Goal: Task Accomplishment & Management: Manage account settings

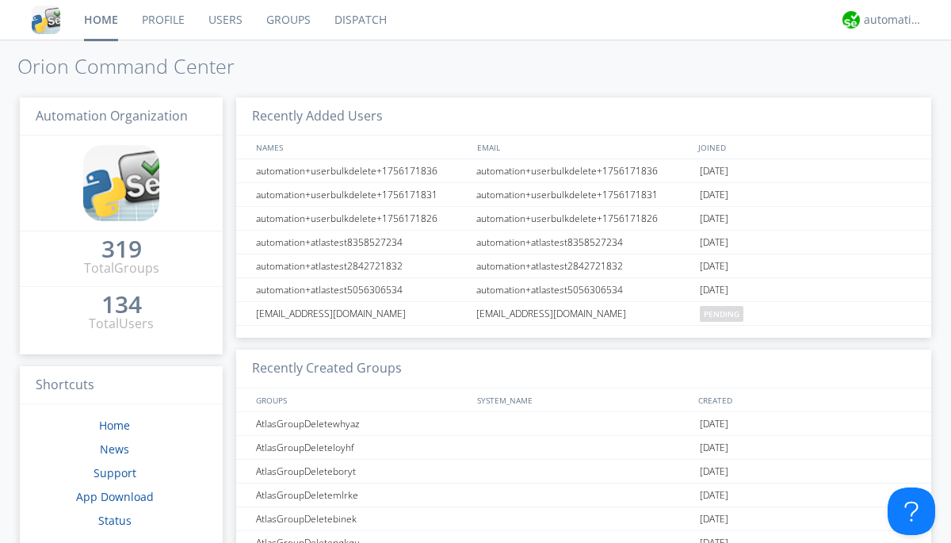
click at [224, 20] on link "Users" at bounding box center [226, 20] width 58 height 40
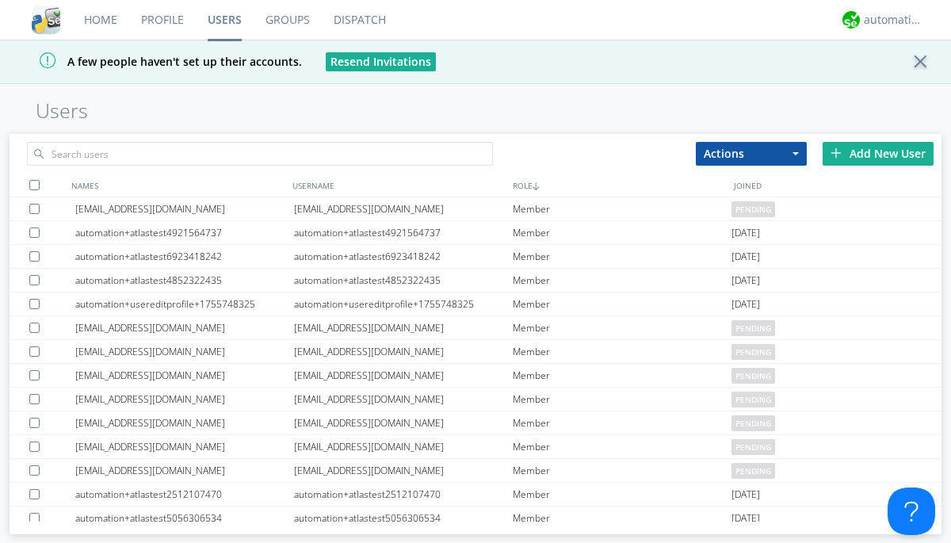
click at [879, 153] on div "Add New User" at bounding box center [878, 154] width 111 height 24
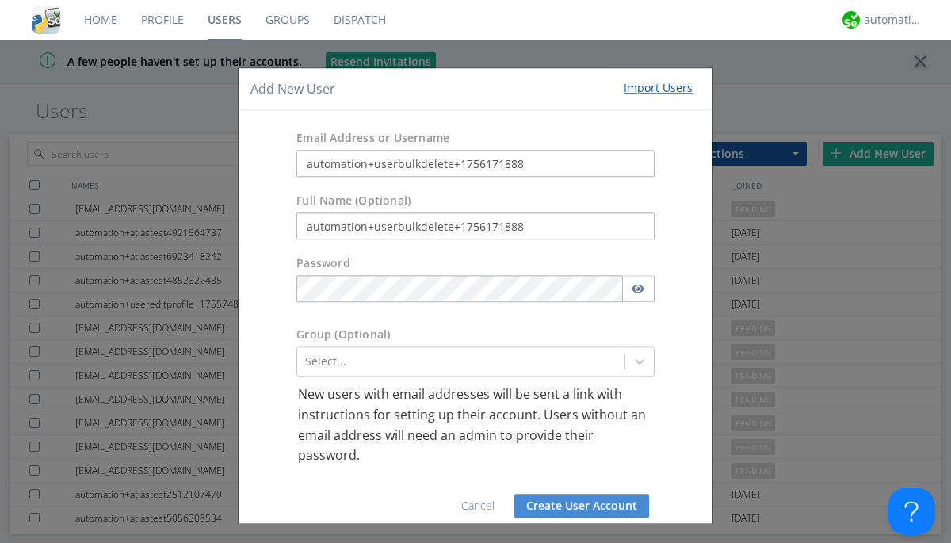
click at [576, 506] on button "Create User Account" at bounding box center [582, 506] width 135 height 24
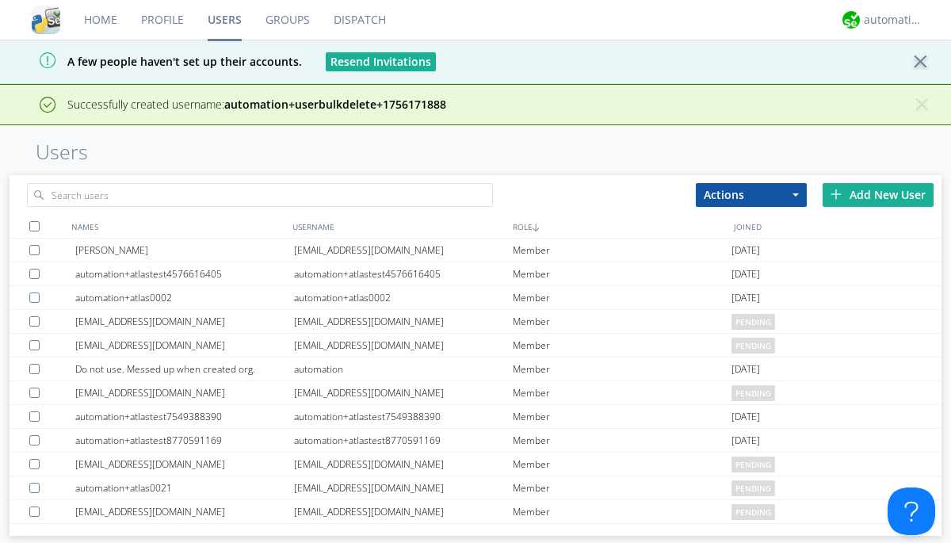
click at [879, 194] on div "Add New User" at bounding box center [878, 195] width 111 height 24
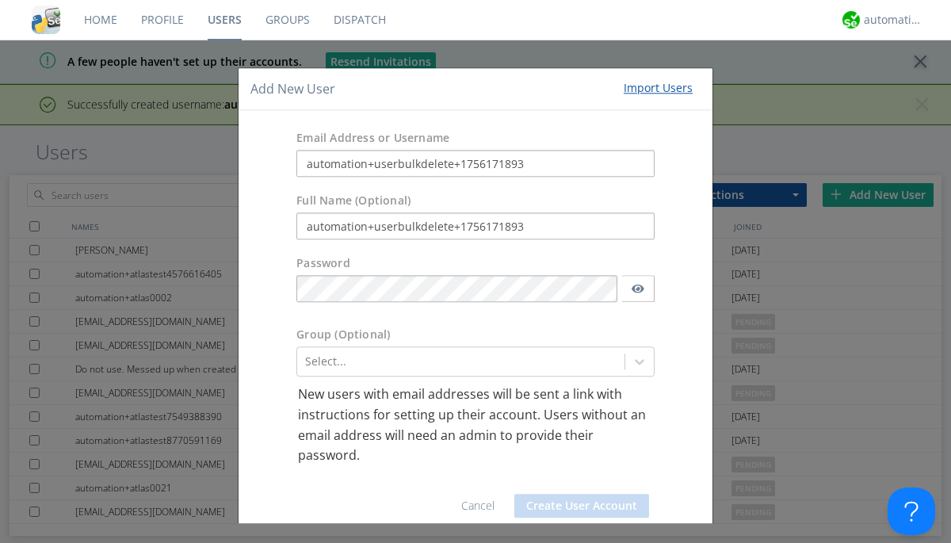
type input "automation+userbulkdelete+1756171893"
click at [576, 506] on button "Create User Account" at bounding box center [582, 506] width 135 height 24
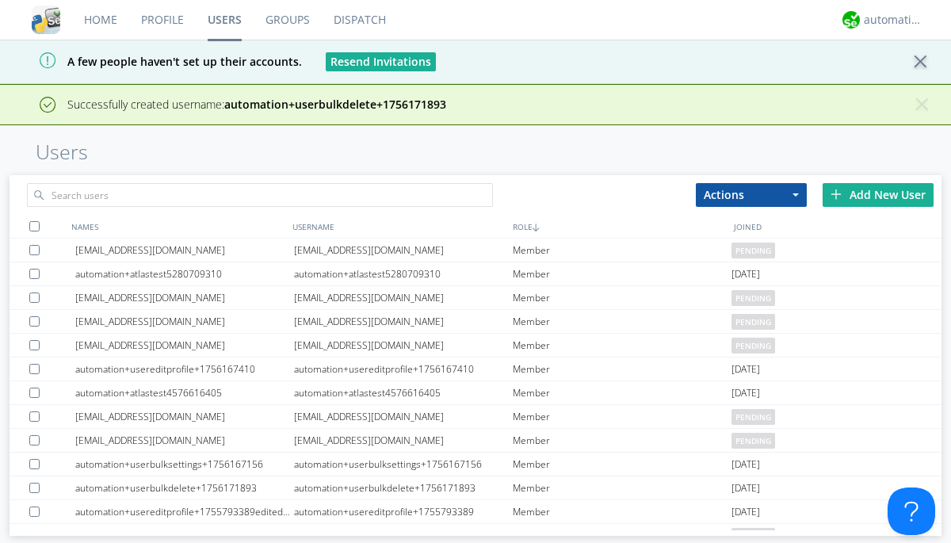
click at [879, 194] on div "Add New User" at bounding box center [878, 195] width 111 height 24
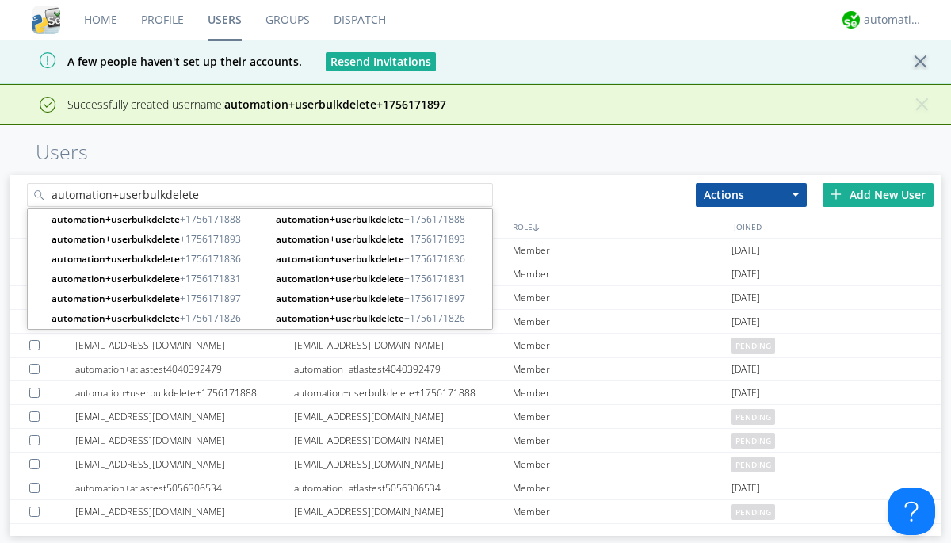
type input "automation+userbulkdelete"
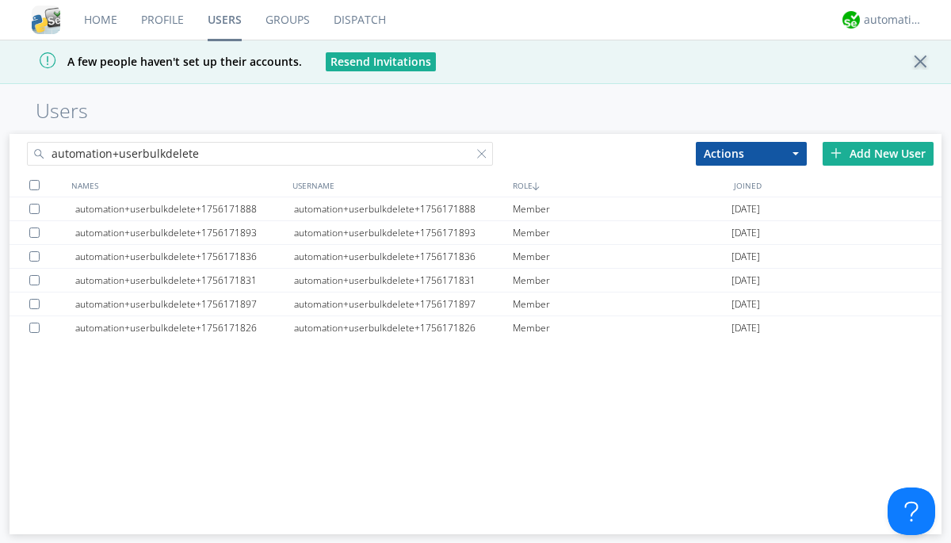
click at [34, 185] on div at bounding box center [34, 185] width 10 height 10
click at [752, 153] on button "Actions" at bounding box center [751, 154] width 111 height 24
click at [0, 0] on link "Delete User" at bounding box center [0, 0] width 0 height 0
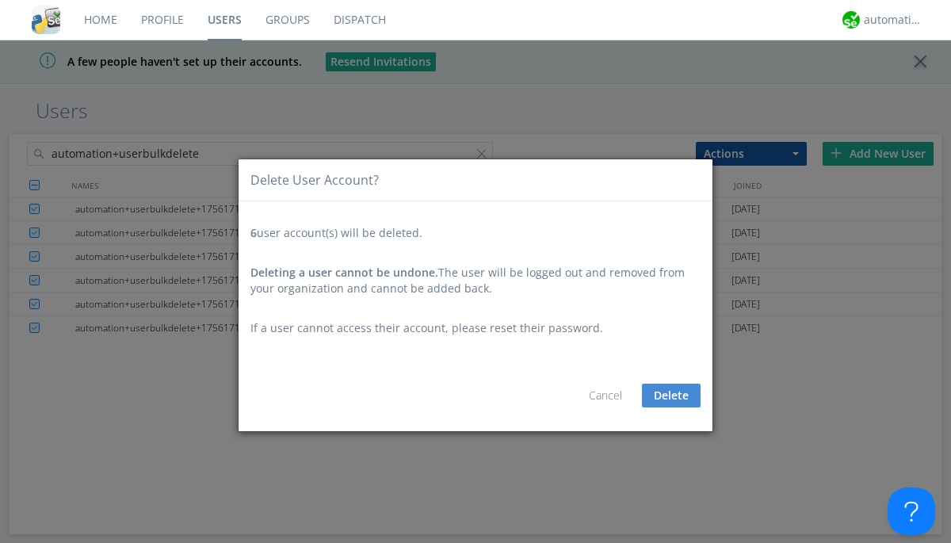
click at [672, 396] on button "Delete" at bounding box center [671, 396] width 59 height 24
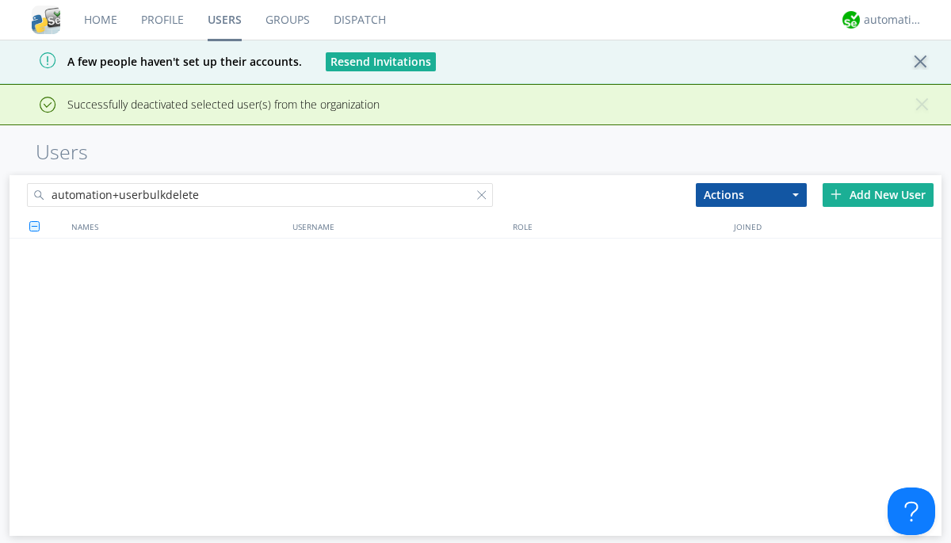
click at [485, 190] on div at bounding box center [485, 198] width 16 height 16
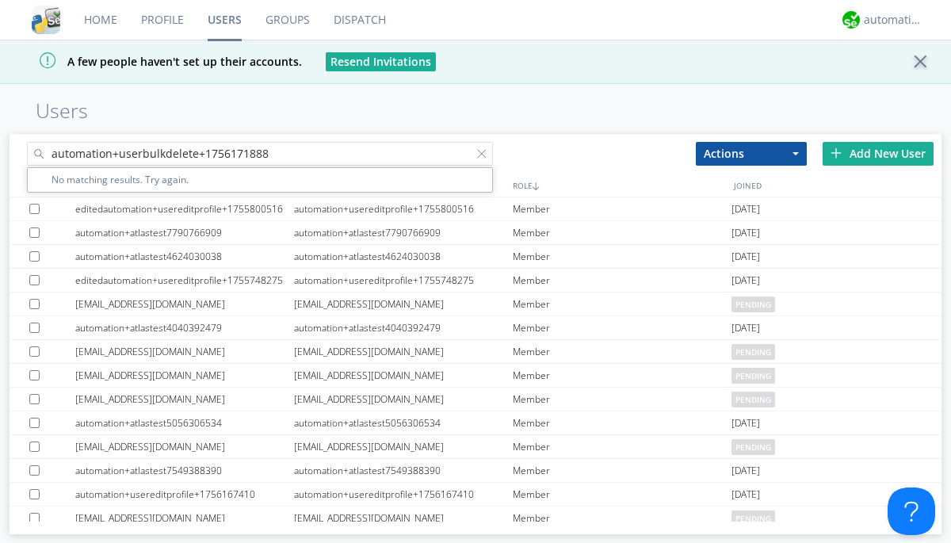
type input "automation+userbulkdelete+1756171888"
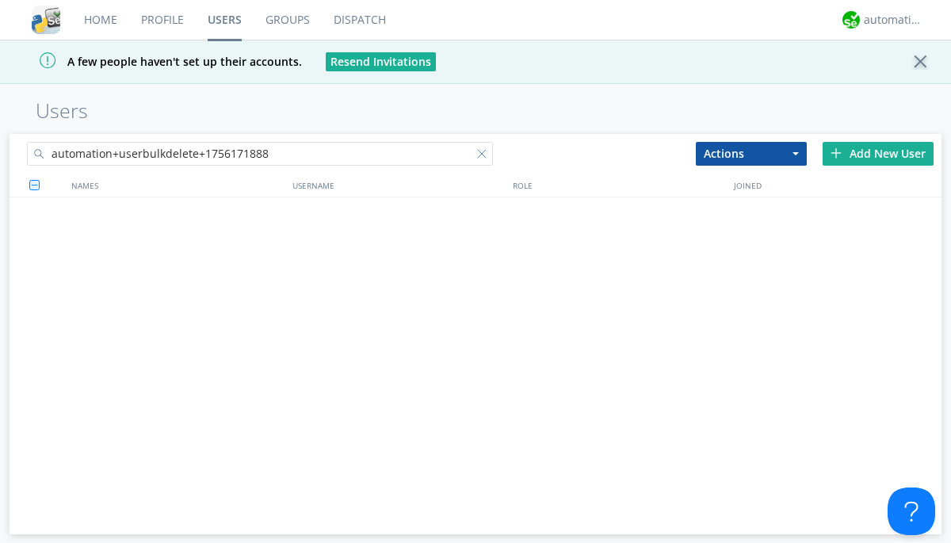
click at [485, 156] on div at bounding box center [485, 157] width 16 height 16
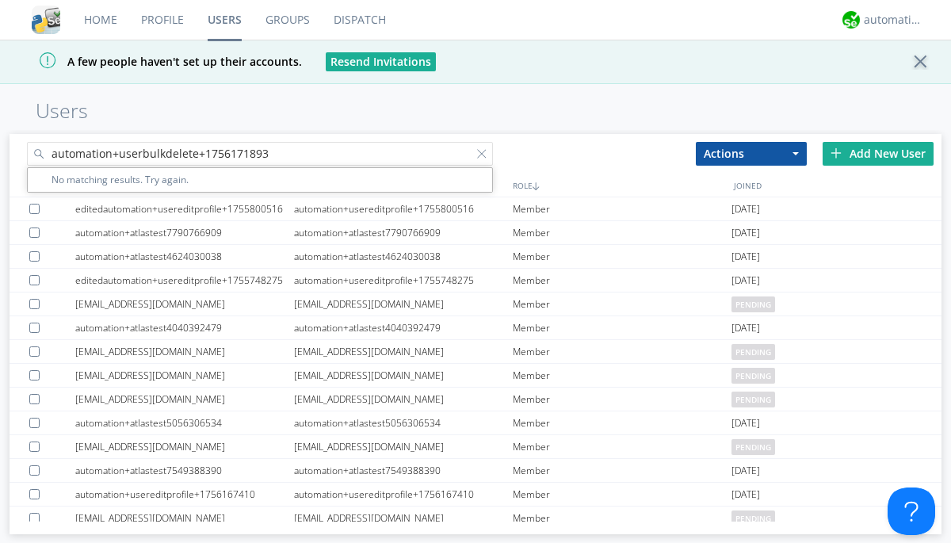
type input "automation+userbulkdelete+1756171893"
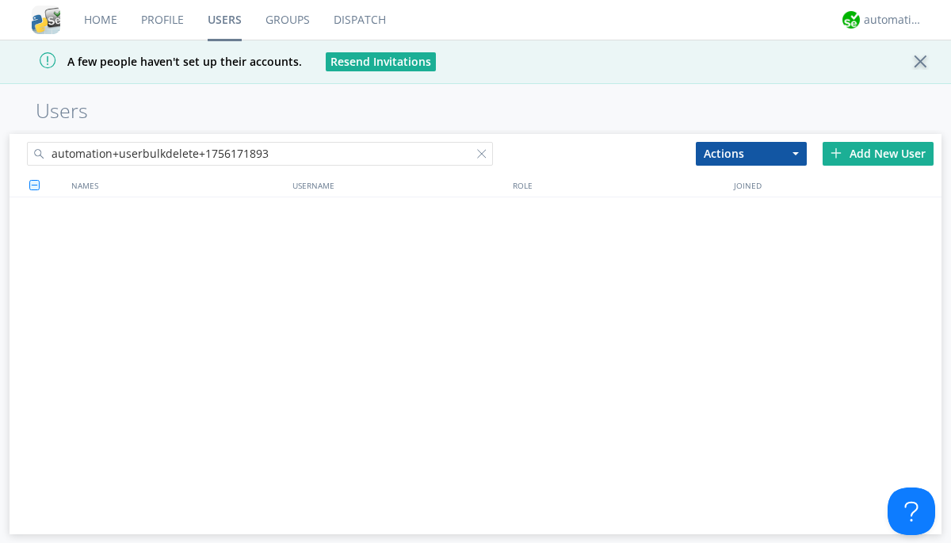
click at [485, 156] on div at bounding box center [485, 157] width 16 height 16
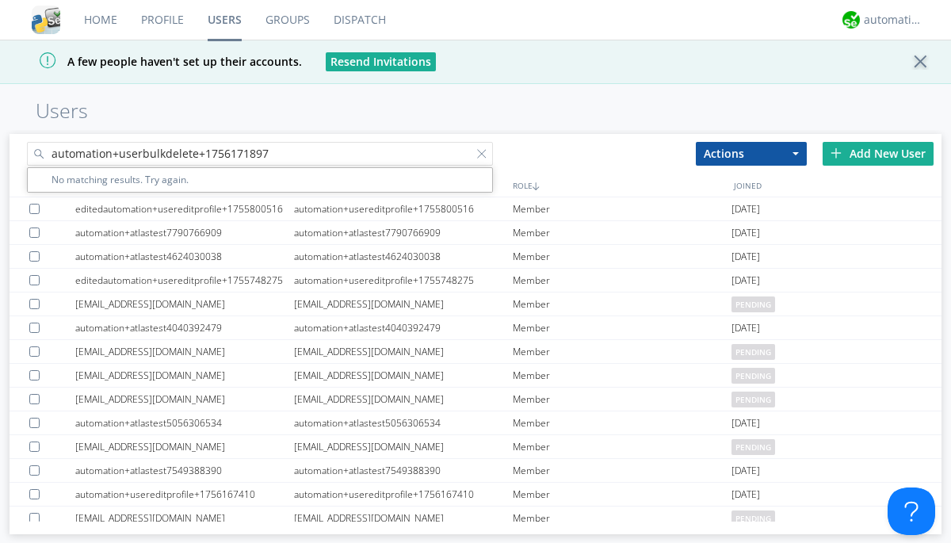
type input "automation+userbulkdelete+1756171897"
